Goal: Task Accomplishment & Management: Manage account settings

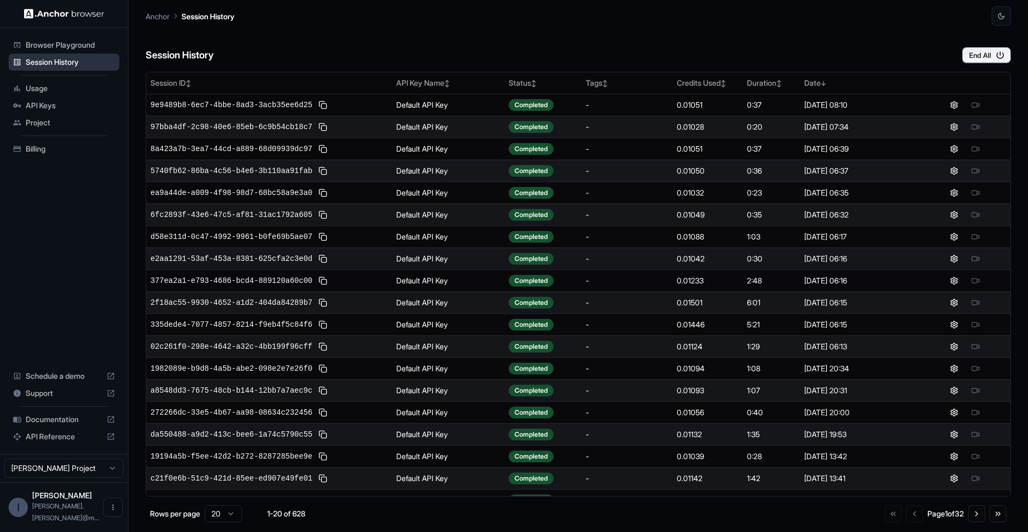
click at [41, 63] on span "Session History" at bounding box center [70, 62] width 89 height 11
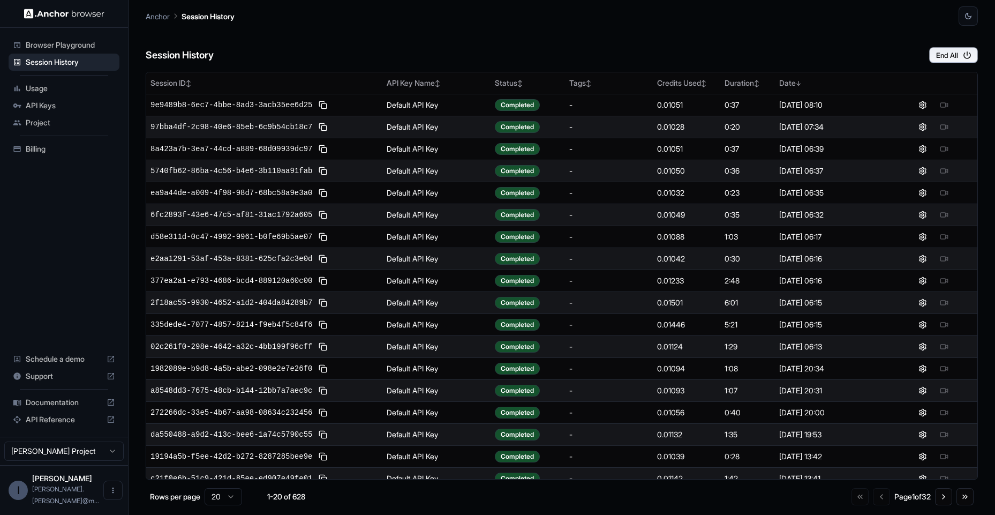
click at [600, 35] on div "Session History End All" at bounding box center [562, 44] width 832 height 37
click at [470, 42] on div "Session History End All" at bounding box center [562, 44] width 832 height 37
click at [47, 139] on ul "Browser Playground Session History Usage API Keys Project Billing" at bounding box center [63, 97] width 119 height 130
click at [47, 141] on div "Billing" at bounding box center [64, 148] width 111 height 17
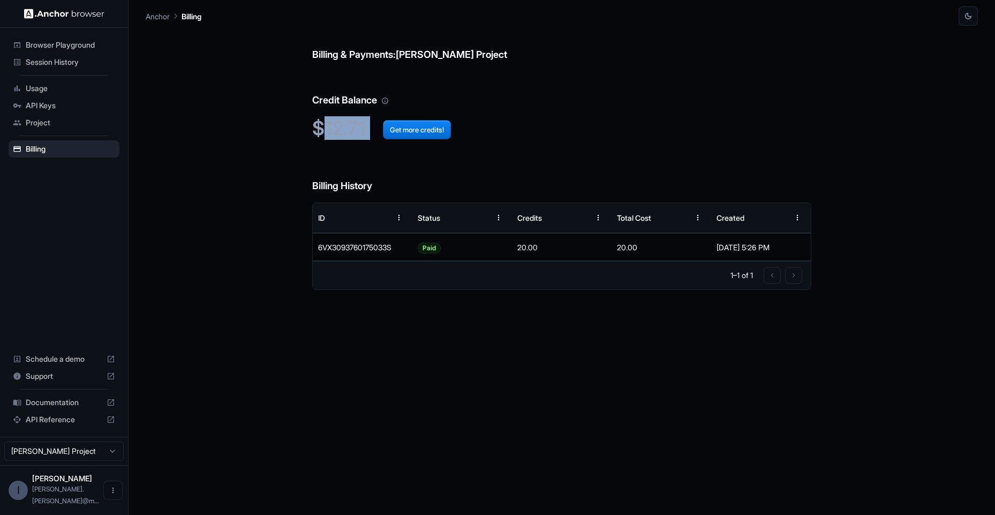
drag, startPoint x: 326, startPoint y: 132, endPoint x: 365, endPoint y: 132, distance: 39.1
click at [371, 131] on h2 "$12.71 Get more credits!" at bounding box center [561, 128] width 499 height 23
click at [58, 66] on span "Session History" at bounding box center [70, 62] width 89 height 11
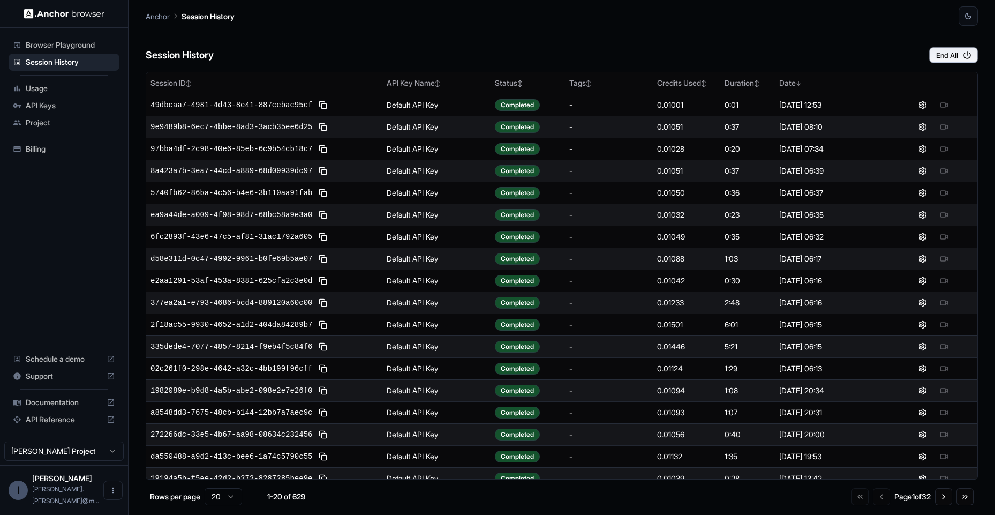
click at [47, 110] on span "API Keys" at bounding box center [70, 105] width 89 height 11
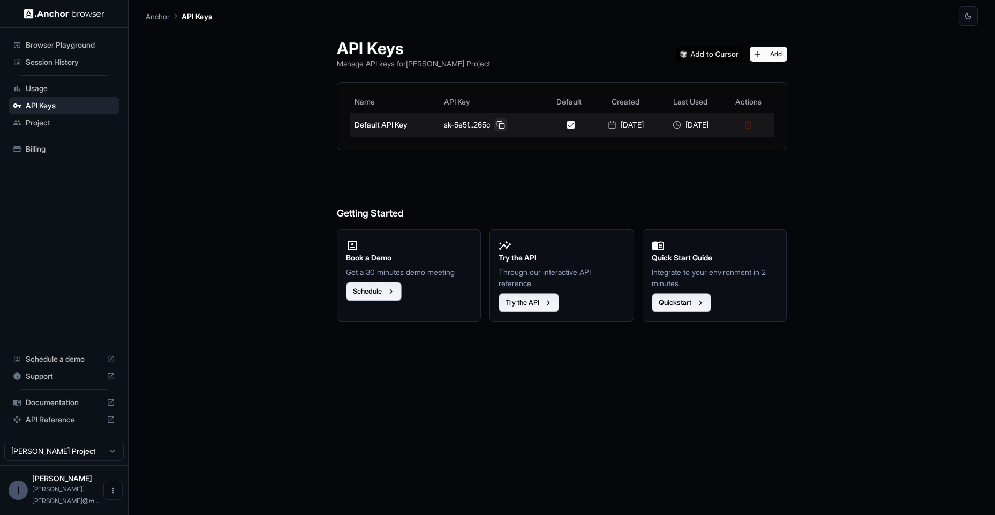
click at [496, 127] on button at bounding box center [500, 124] width 13 height 13
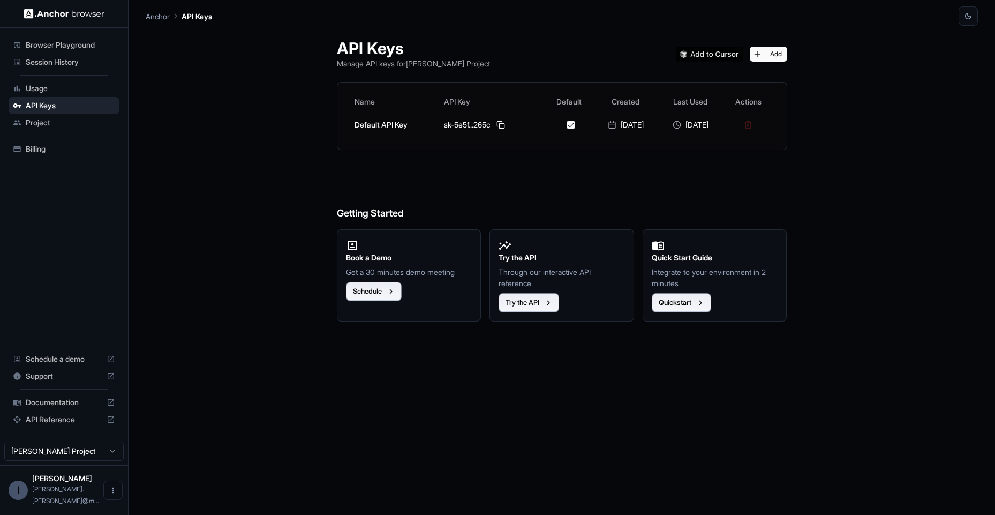
click at [217, 164] on div "API Keys Manage API keys for Ivan Sanchez Project Add Name API Key Default Crea…" at bounding box center [562, 270] width 832 height 489
click at [227, 217] on div "API Keys Manage API keys for Ivan Sanchez Project Add Name API Key Default Crea…" at bounding box center [562, 270] width 832 height 489
